Goal: Transaction & Acquisition: Purchase product/service

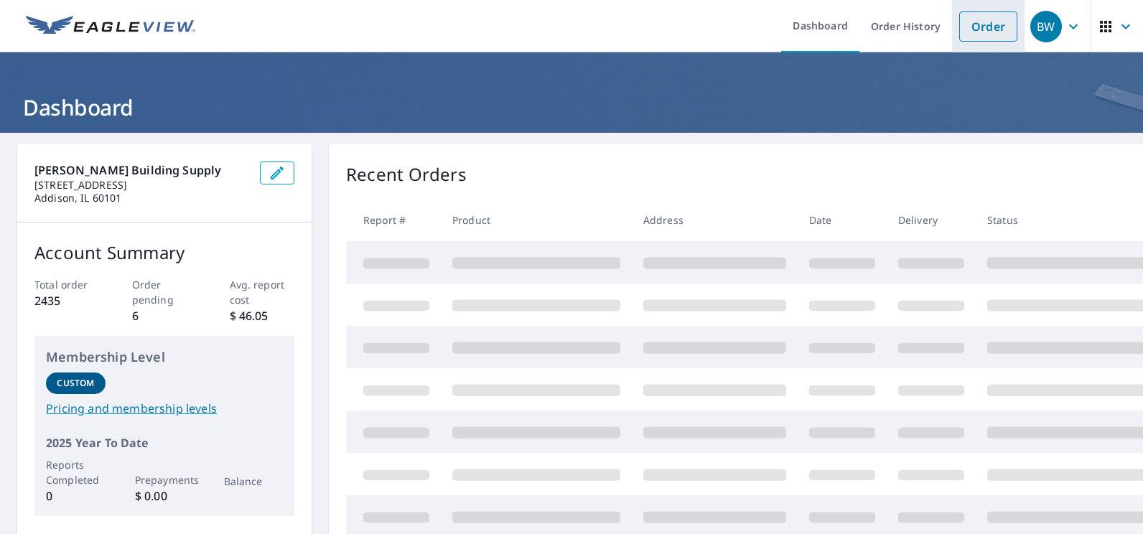
click at [962, 30] on link "Order" at bounding box center [988, 26] width 58 height 30
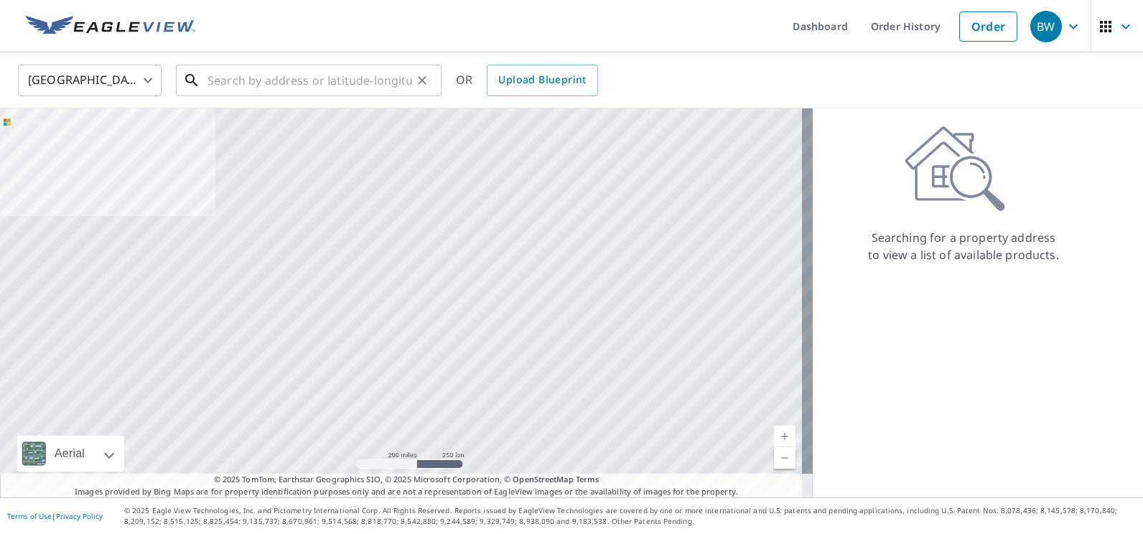
click at [314, 75] on input "text" at bounding box center [310, 80] width 205 height 40
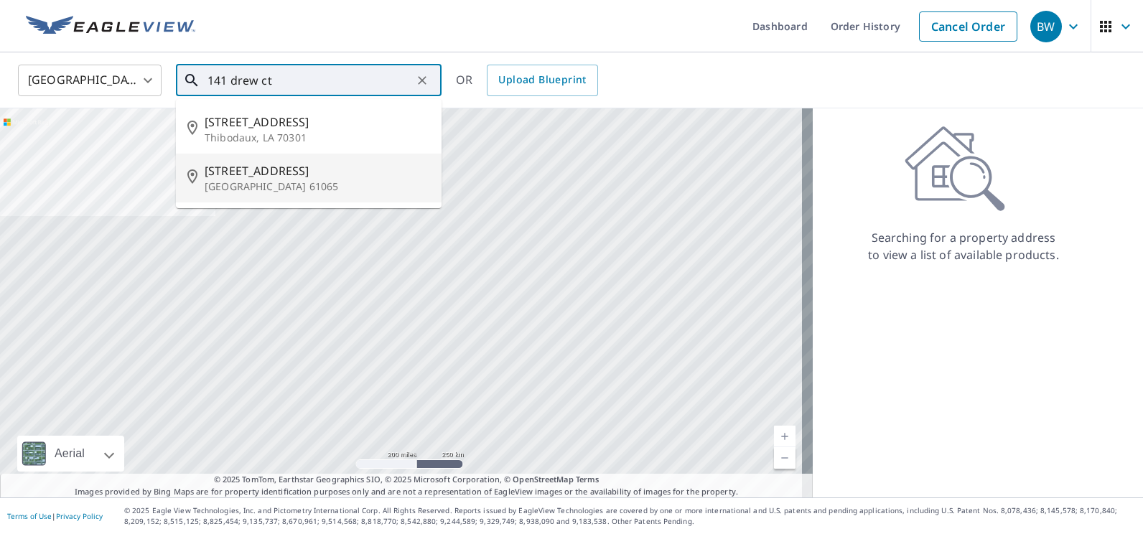
click at [252, 181] on p "[GEOGRAPHIC_DATA] 61065" at bounding box center [317, 187] width 225 height 14
type input "[STREET_ADDRESS]"
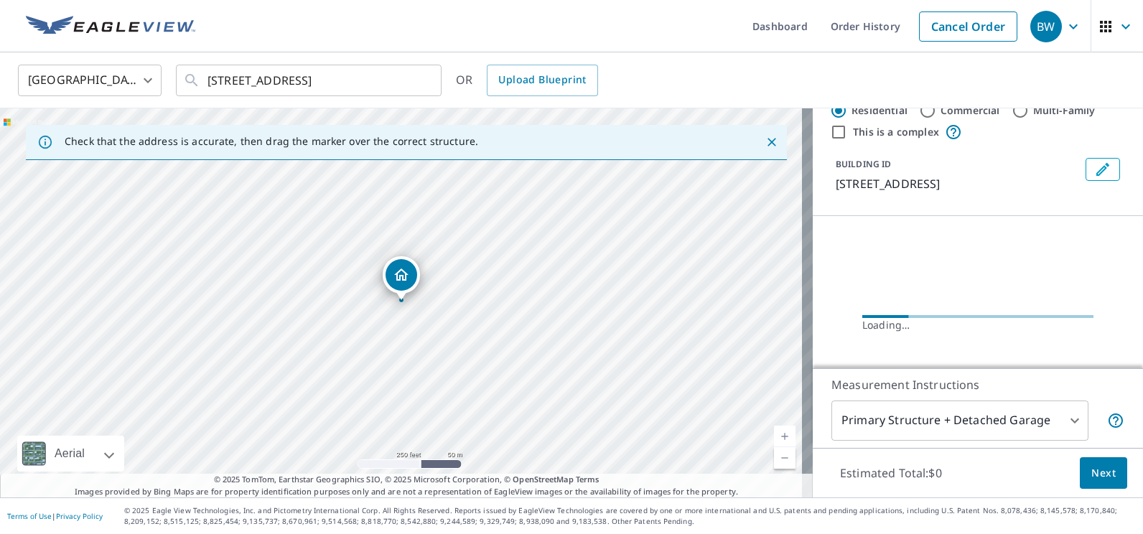
scroll to position [75, 0]
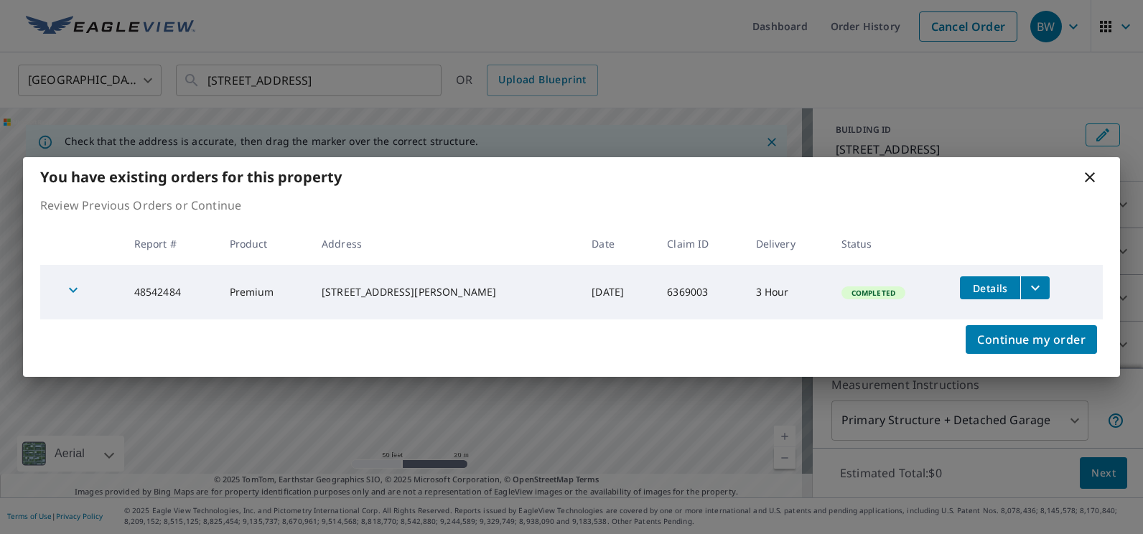
click at [1089, 180] on icon at bounding box center [1089, 177] width 17 height 17
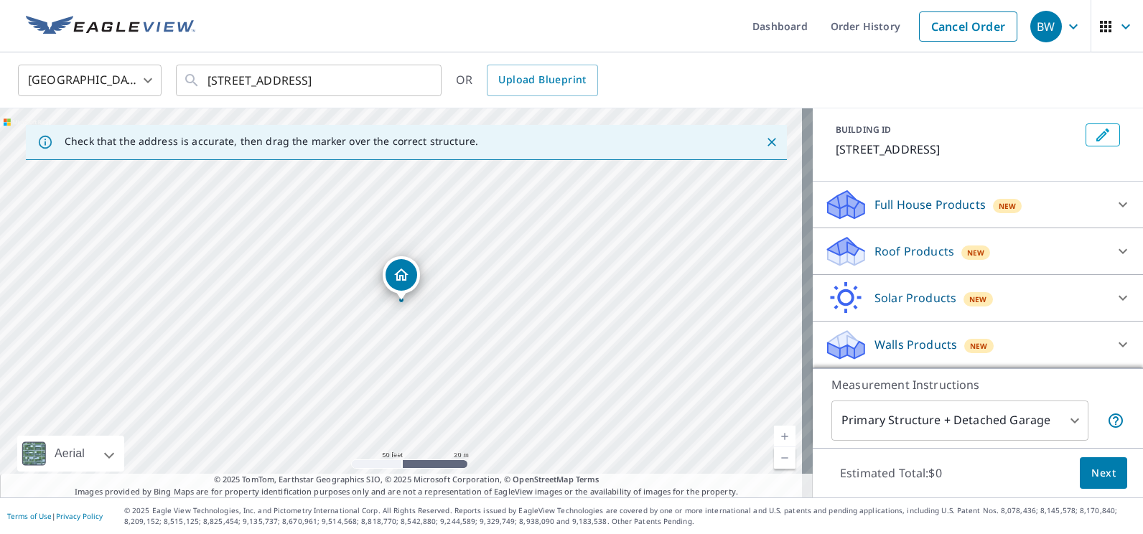
click at [1026, 254] on div "Roof Products New" at bounding box center [964, 252] width 281 height 34
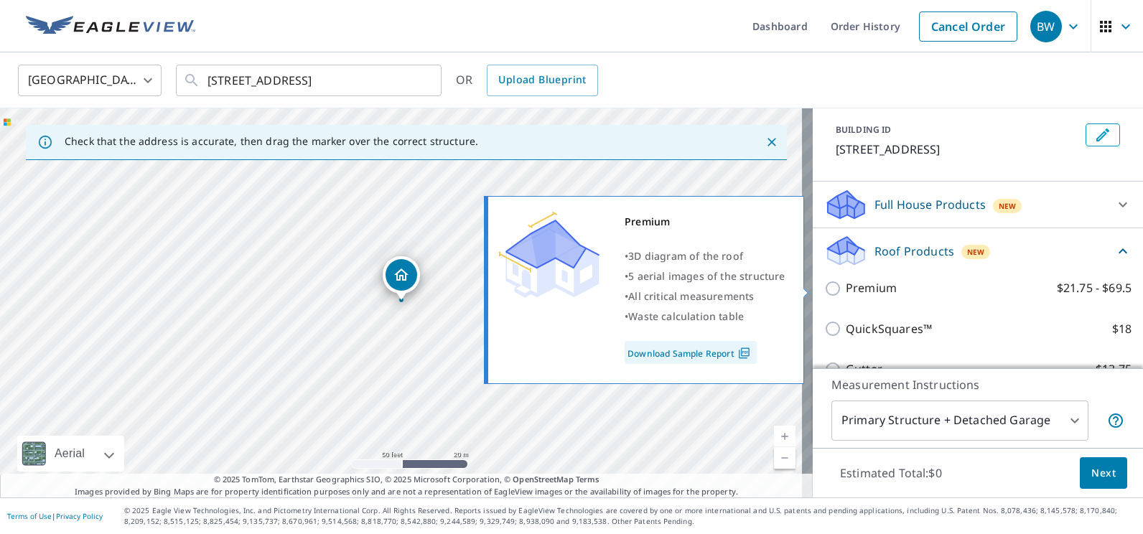
click at [890, 294] on label "Premium $21.75 - $69.5" at bounding box center [989, 288] width 286 height 18
click at [846, 294] on input "Premium $21.75 - $69.5" at bounding box center [835, 288] width 22 height 17
checkbox input "true"
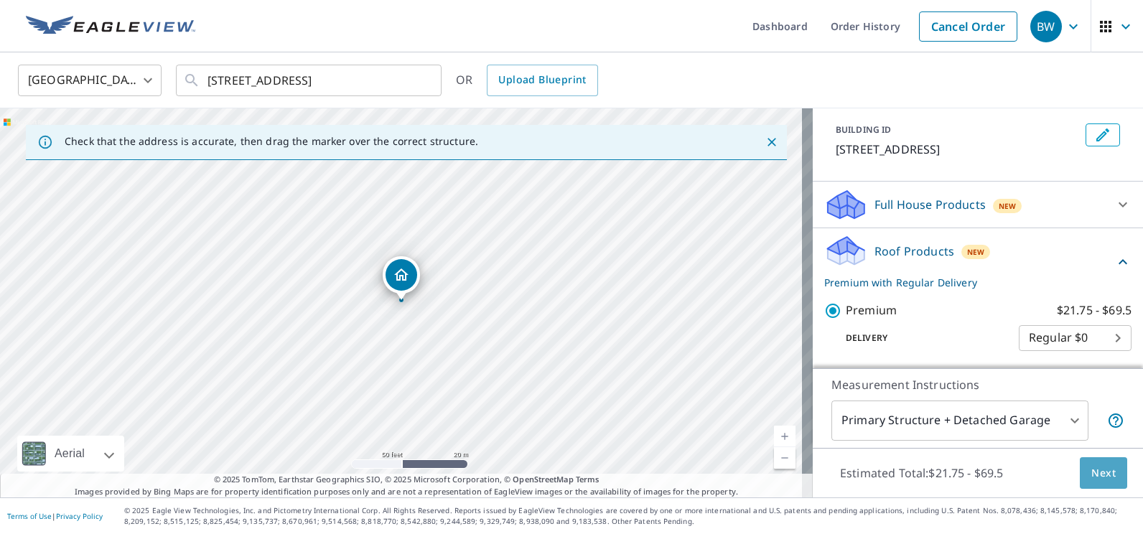
click at [1101, 467] on span "Next" at bounding box center [1104, 474] width 24 height 18
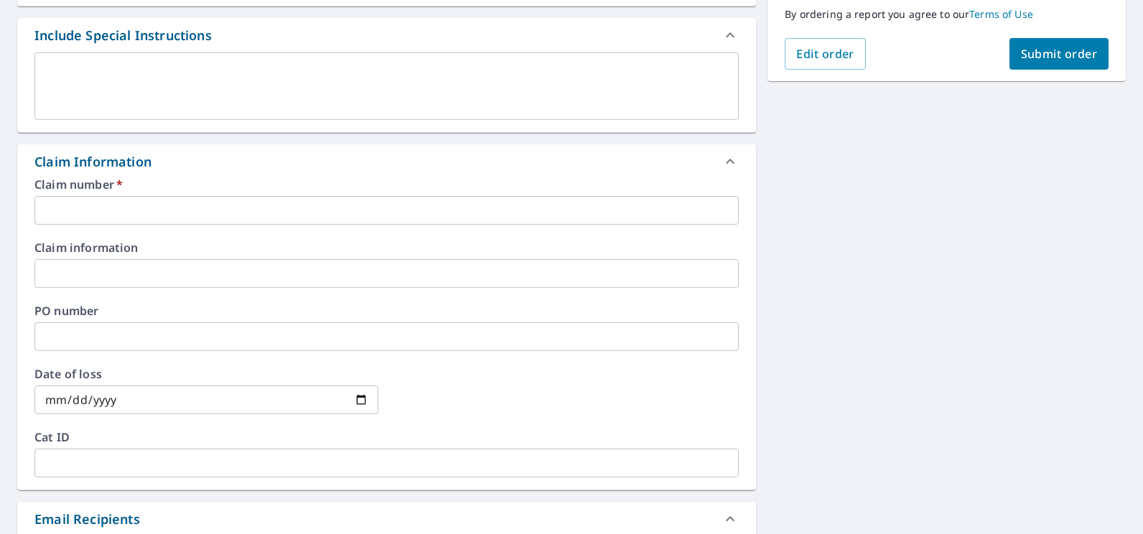
scroll to position [144, 0]
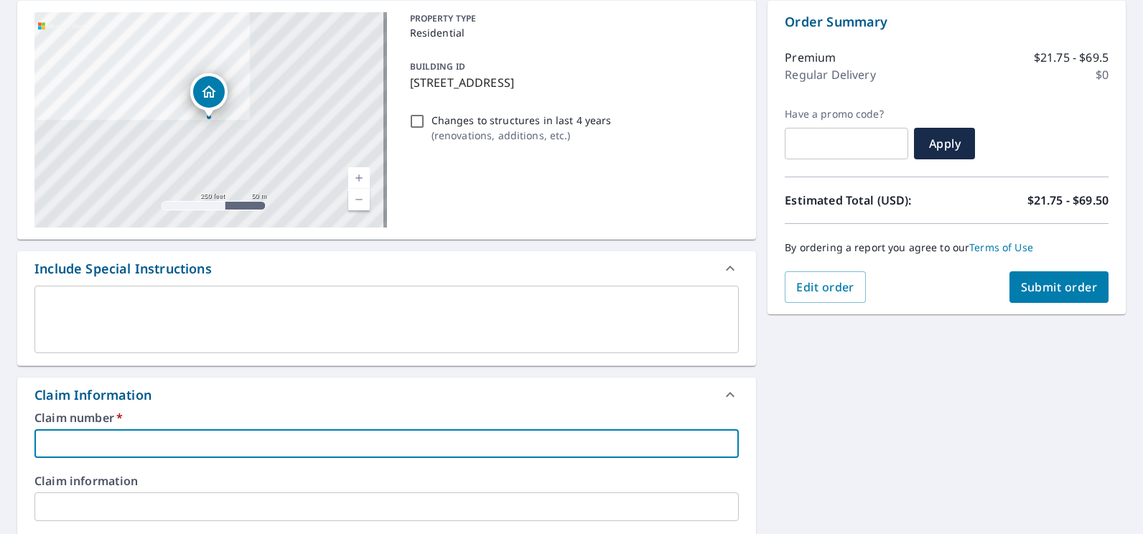
click at [100, 445] on input "text" at bounding box center [386, 443] width 704 height 29
type input "7939473"
click at [1050, 287] on span "Submit order" at bounding box center [1059, 287] width 77 height 16
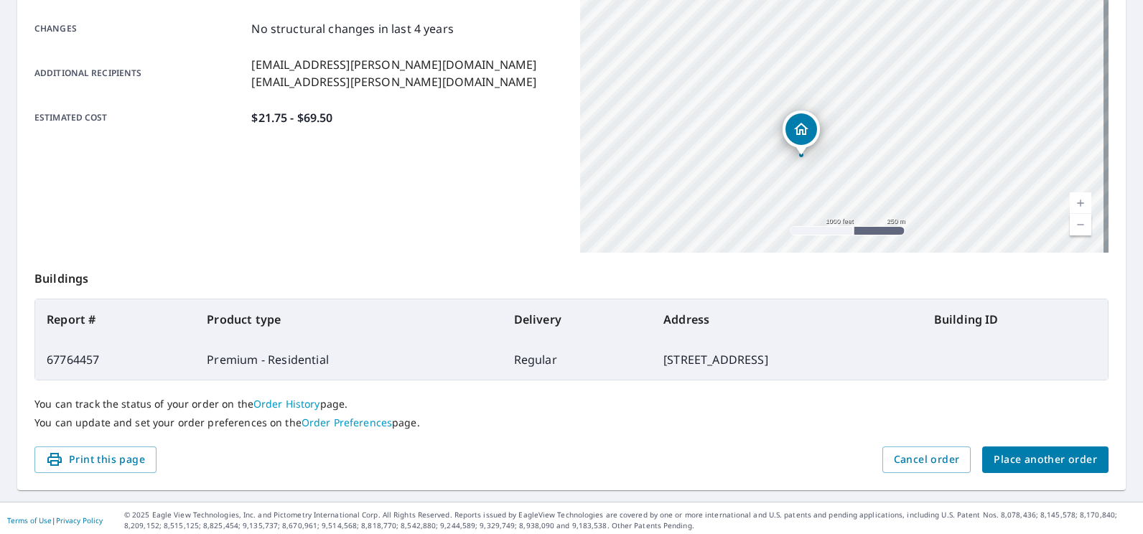
scroll to position [311, 0]
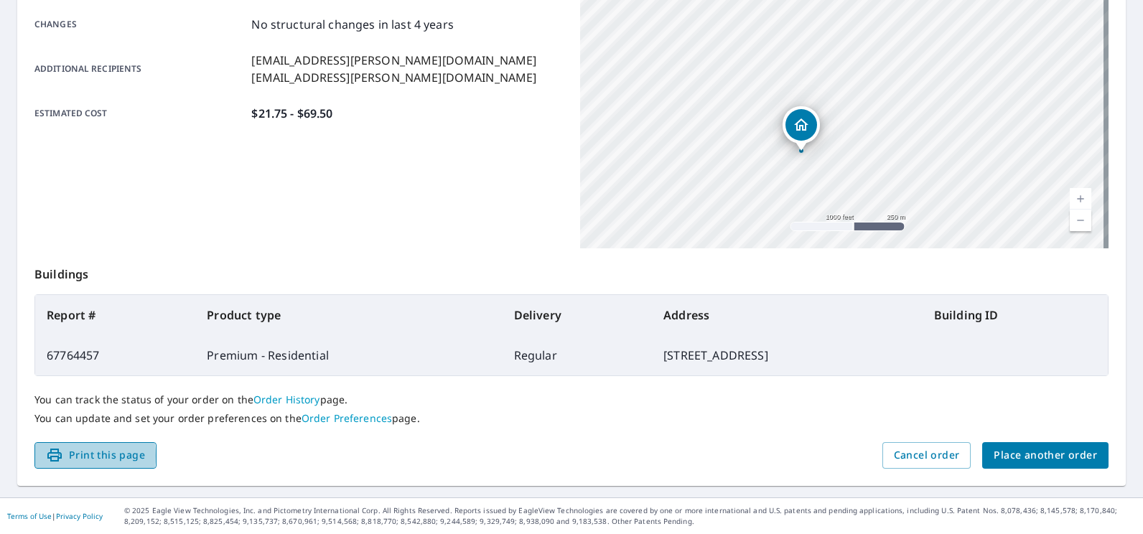
click at [62, 456] on icon "button" at bounding box center [54, 455] width 17 height 17
